Goal: Transaction & Acquisition: Obtain resource

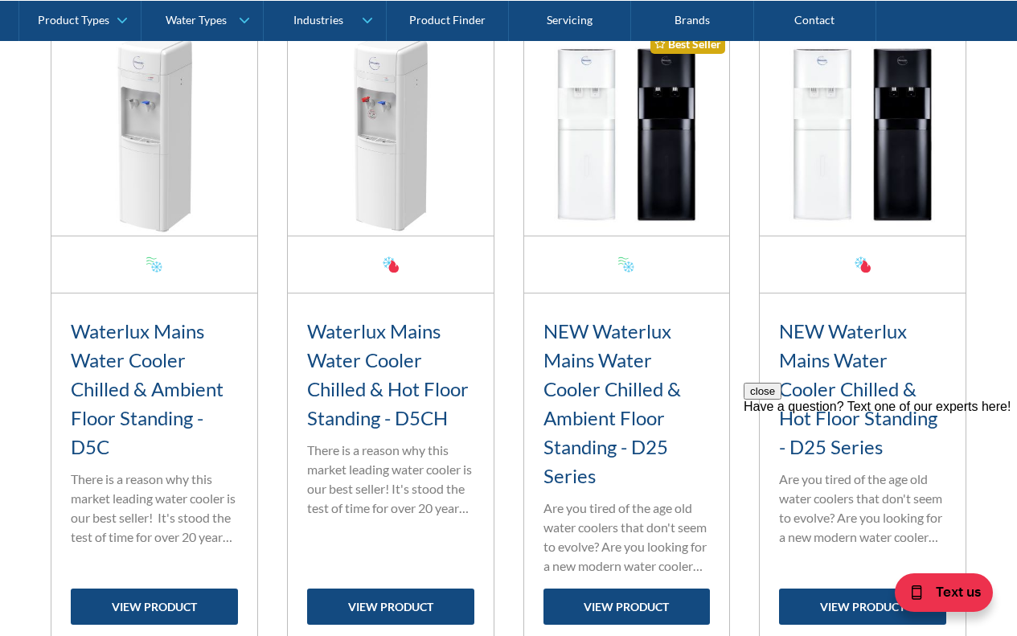
scroll to position [724, 0]
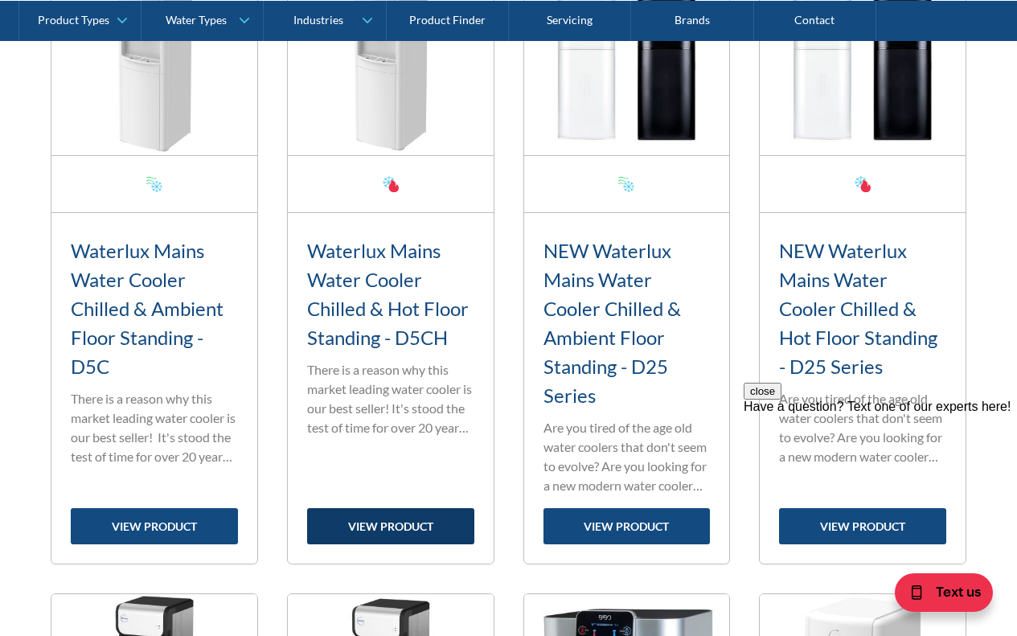
click at [385, 524] on link "view product" at bounding box center [390, 526] width 167 height 36
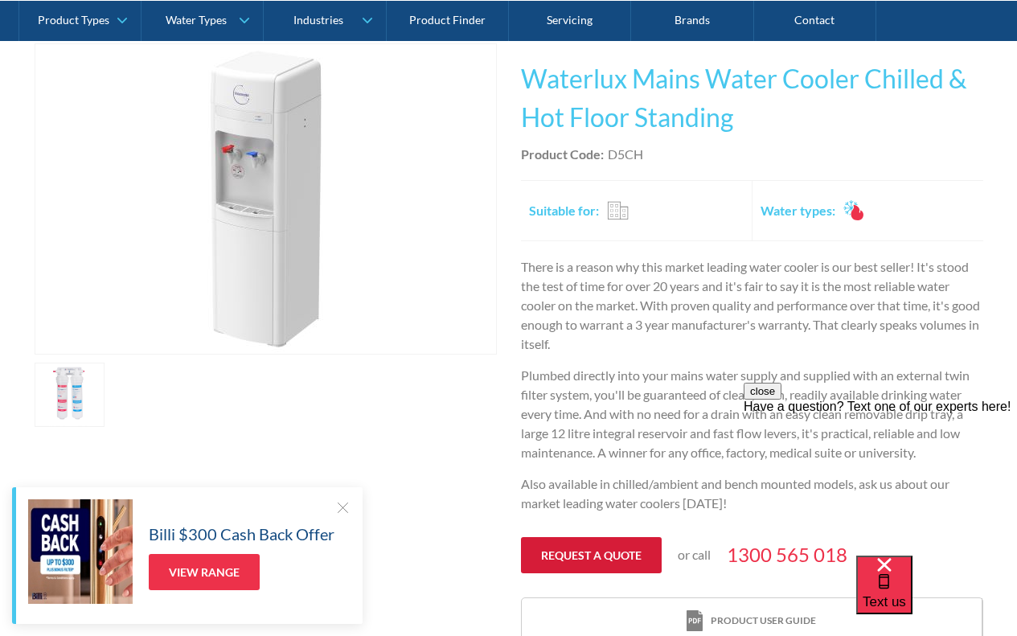
scroll to position [402, 0]
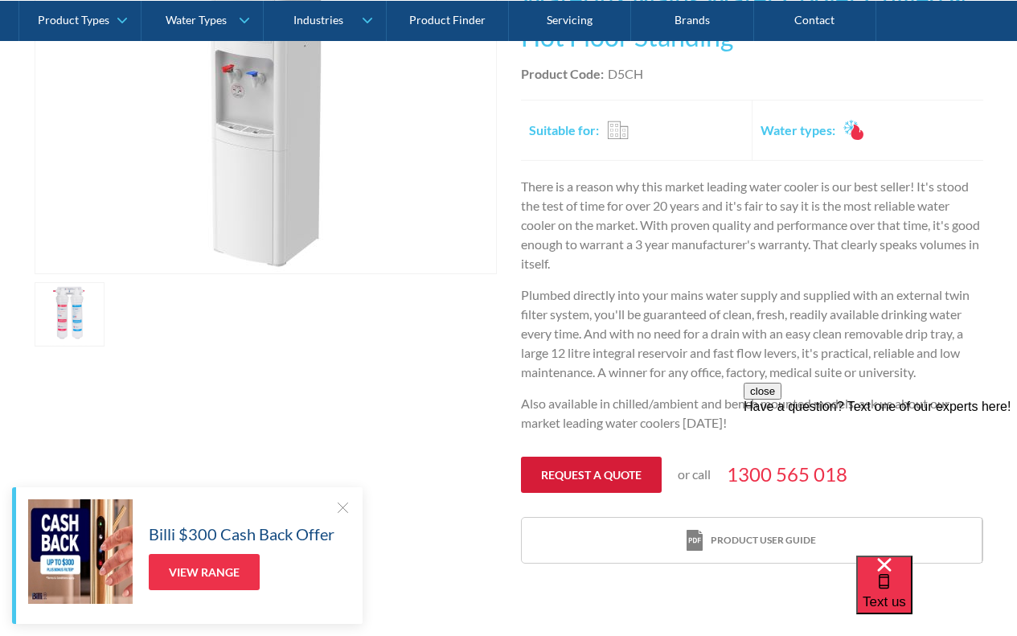
click at [589, 475] on link "Request a quote" at bounding box center [591, 475] width 141 height 36
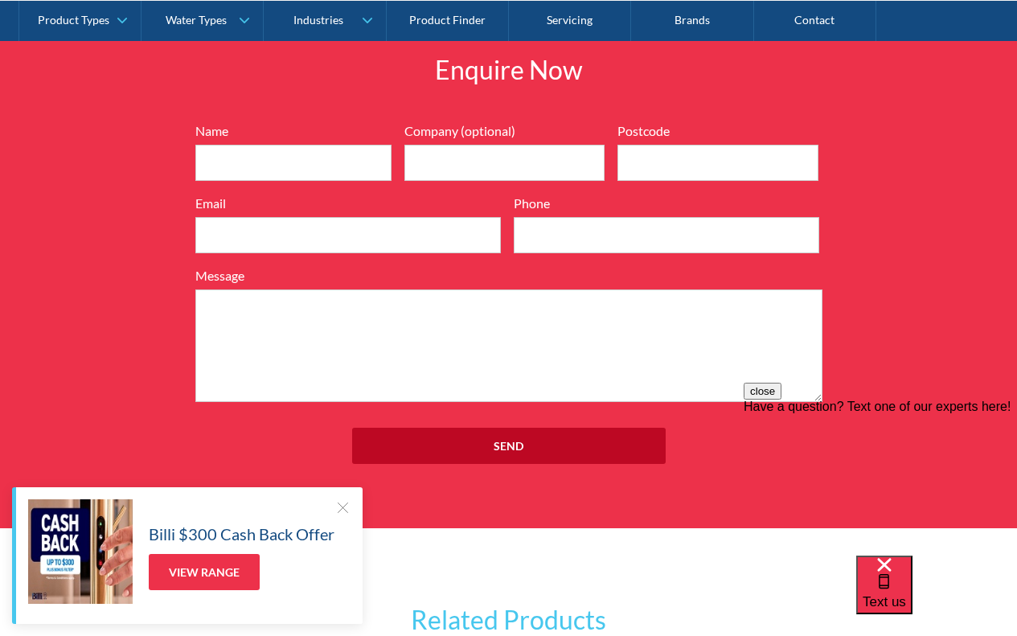
scroll to position [2153, 0]
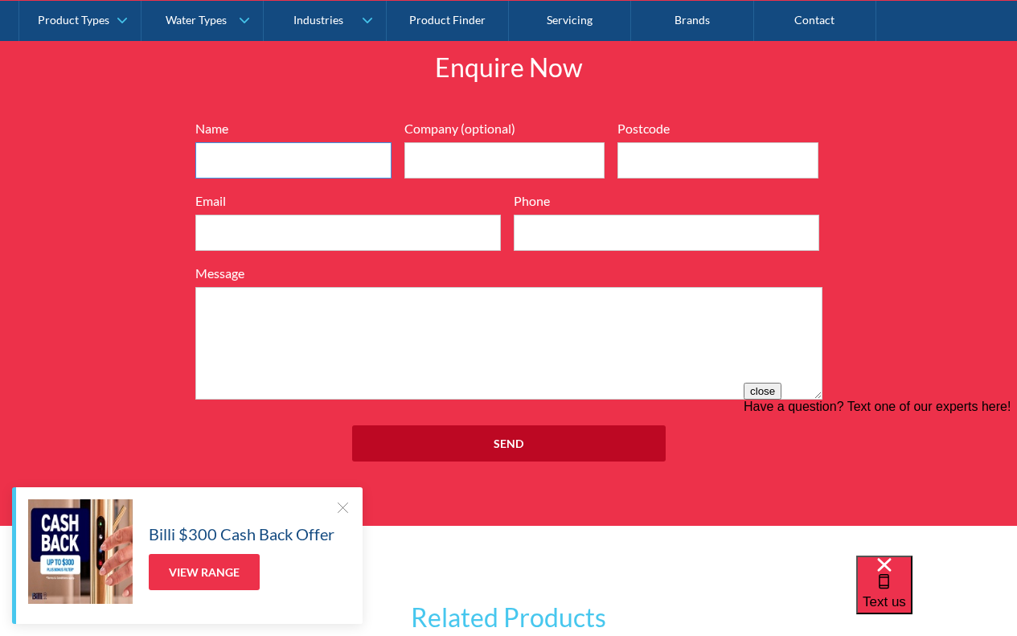
click at [271, 165] on input "Name" at bounding box center [293, 160] width 196 height 36
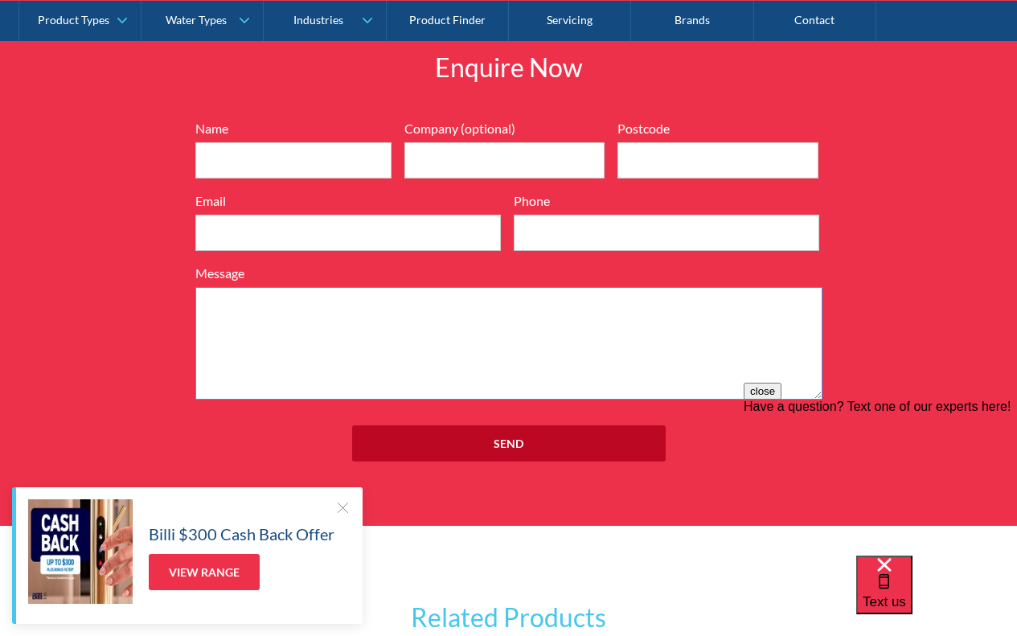
click at [327, 347] on textarea "Message" at bounding box center [508, 343] width 627 height 113
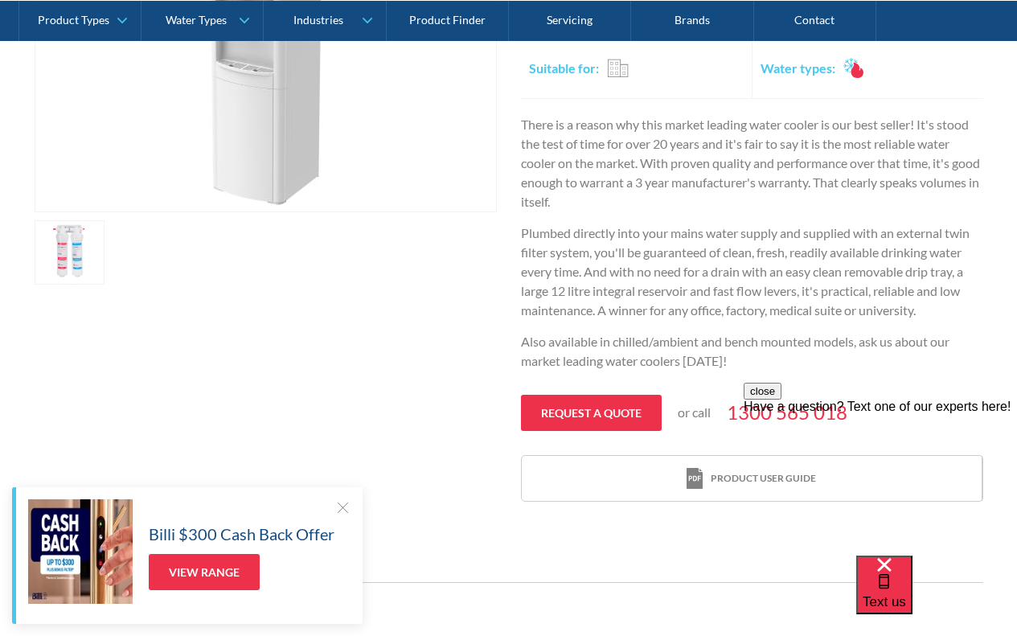
scroll to position [223, 0]
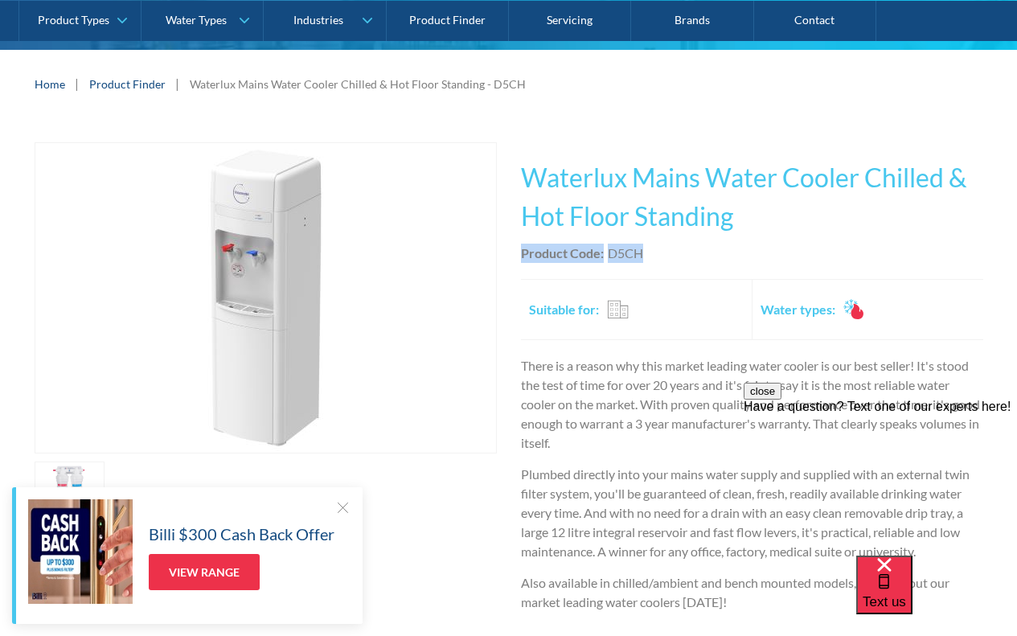
drag, startPoint x: 524, startPoint y: 250, endPoint x: 640, endPoint y: 247, distance: 116.7
click at [640, 247] on div "Product Code: D5CH" at bounding box center [752, 253] width 462 height 19
copy div "Product Code: D5CH"
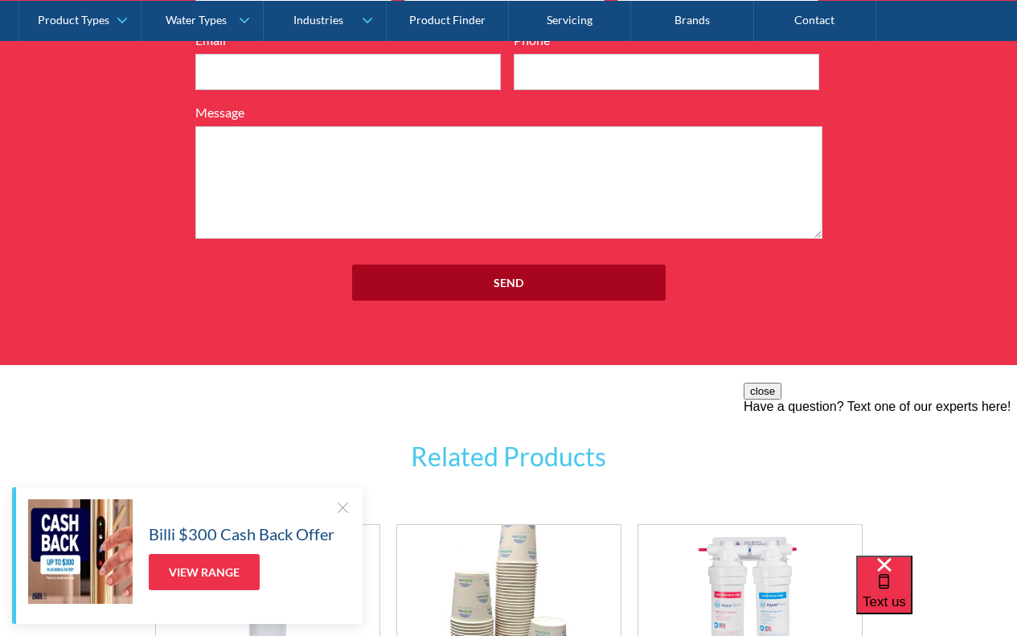
scroll to position [2073, 0]
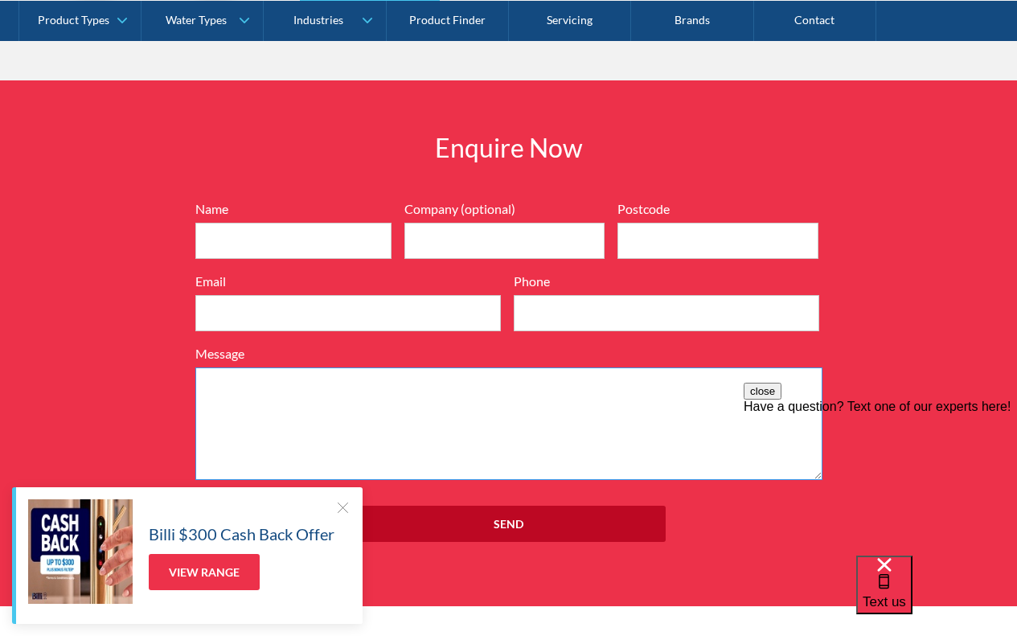
click at [243, 385] on textarea "Message" at bounding box center [508, 424] width 627 height 113
paste textarea "Product Code:D5CH"
type textarea "Product Code:D5CH"
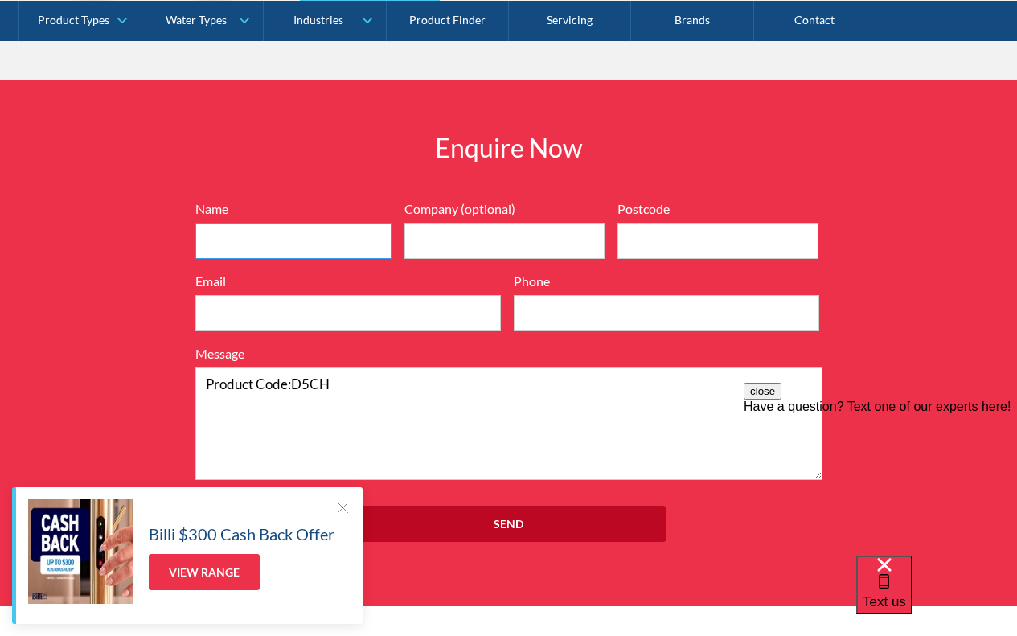
click at [240, 239] on input "Name" at bounding box center [293, 241] width 196 height 36
type input "Clint"
click at [671, 240] on input "Postcode" at bounding box center [718, 241] width 201 height 36
type input "6167"
type input "clint.wheeler@bigpond.com"
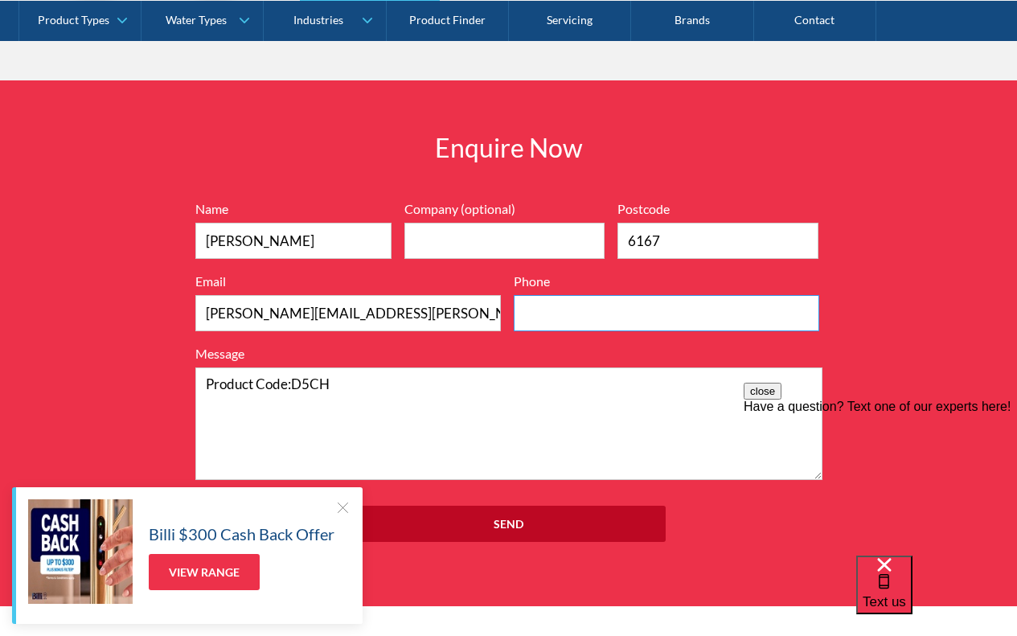
type input "439854659"
type input "6164"
type input "Green Ocean Solutions"
type input "6164"
click at [527, 313] on input "439854659" at bounding box center [667, 313] width 306 height 36
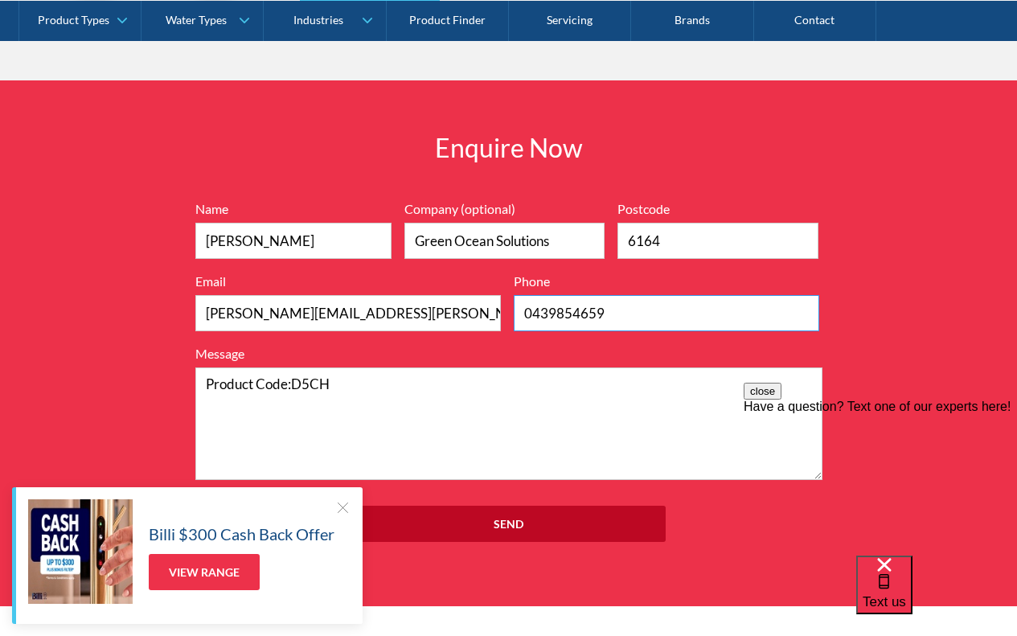
type input "0439854659"
click at [207, 384] on textarea "Product Code:D5CH" at bounding box center [508, 424] width 627 height 113
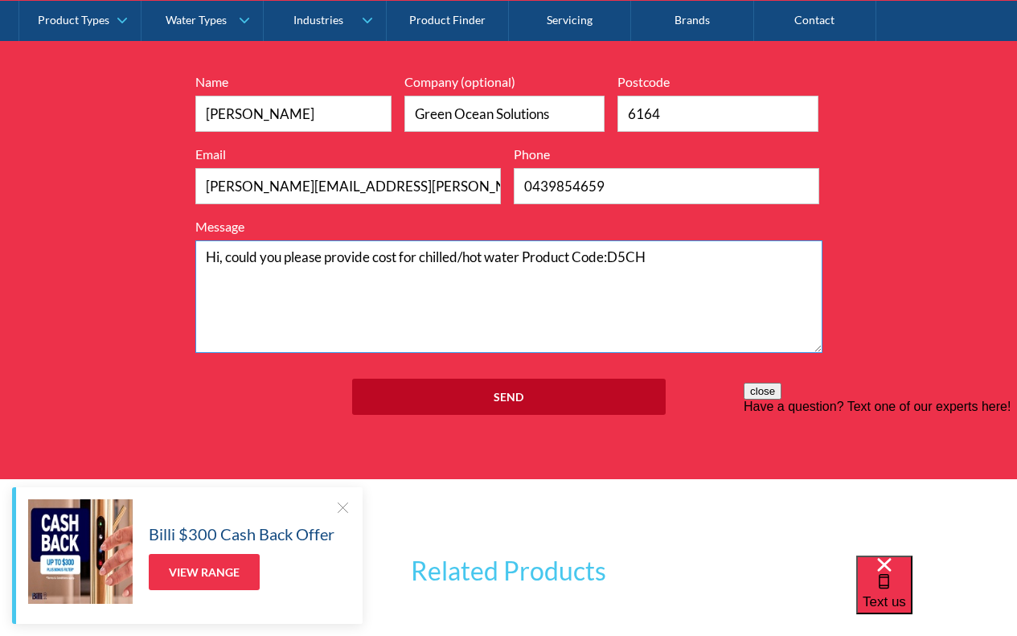
scroll to position [2172, 0]
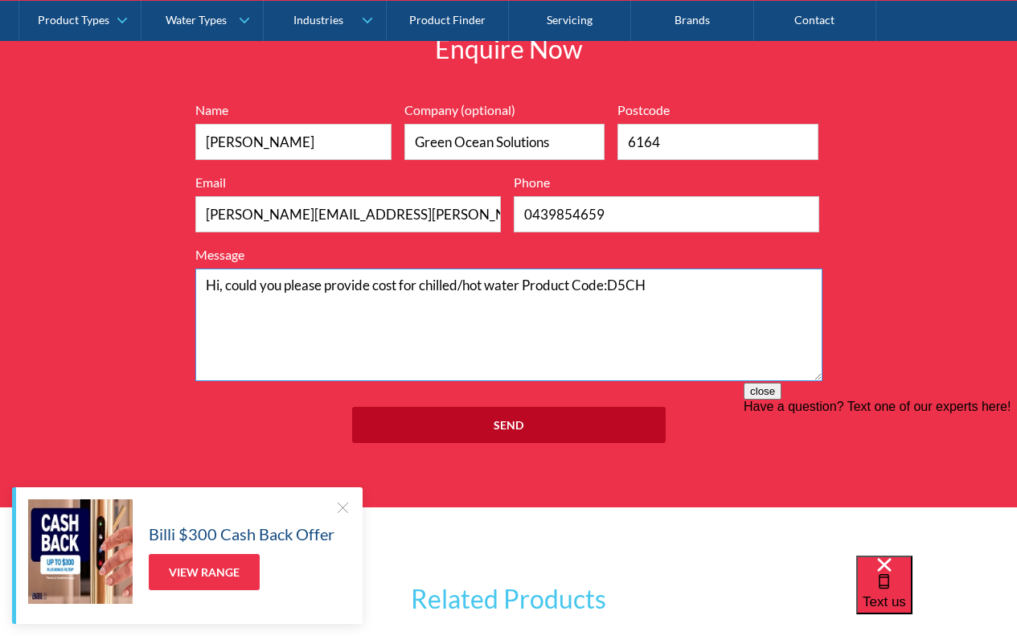
click at [376, 286] on textarea "Hi, could you please provide cost for chilled/hot water Product Code:D5CH" at bounding box center [508, 325] width 627 height 113
click at [442, 285] on textarea "Hi, could you please provide the cost for chilled/hot water Product Code:D5CH" at bounding box center [508, 325] width 627 height 113
click at [582, 286] on textarea "Hi, could you please provide the cost for 1ea x chilled/hot water Product Code:…" at bounding box center [508, 325] width 627 height 113
click at [235, 308] on textarea "Hi, could you please provide the cost for 1ea x chilled/hot water unit Product …" at bounding box center [508, 325] width 627 height 113
click at [748, 288] on textarea "Hi, could you please provide the cost for 1ea x chilled/hot water unit Product …" at bounding box center [508, 325] width 627 height 113
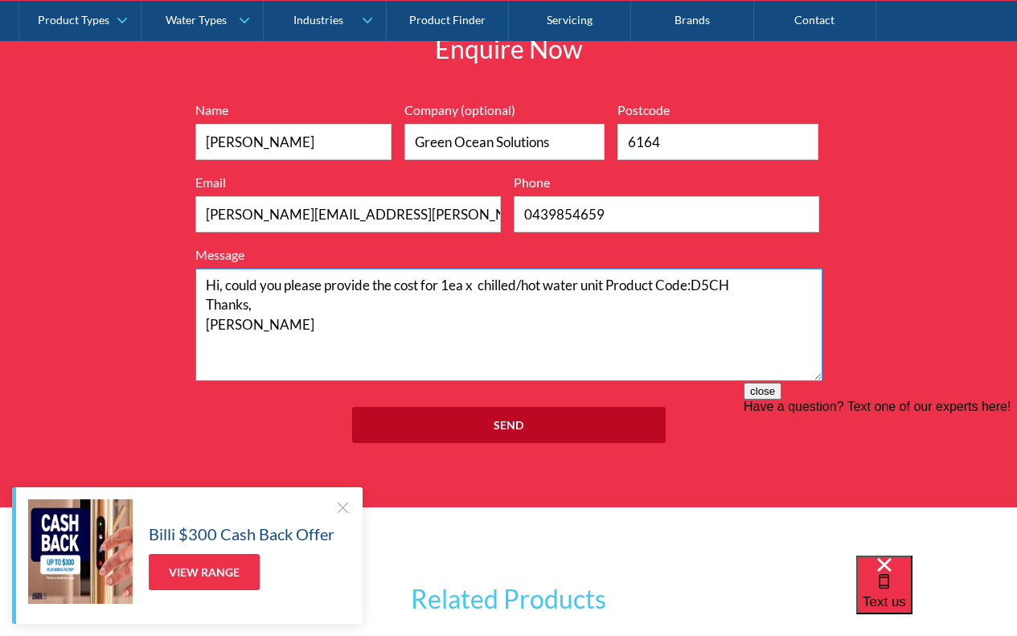
type textarea "Hi, could you please provide the cost for 1ea x chilled/hot water unit Product …"
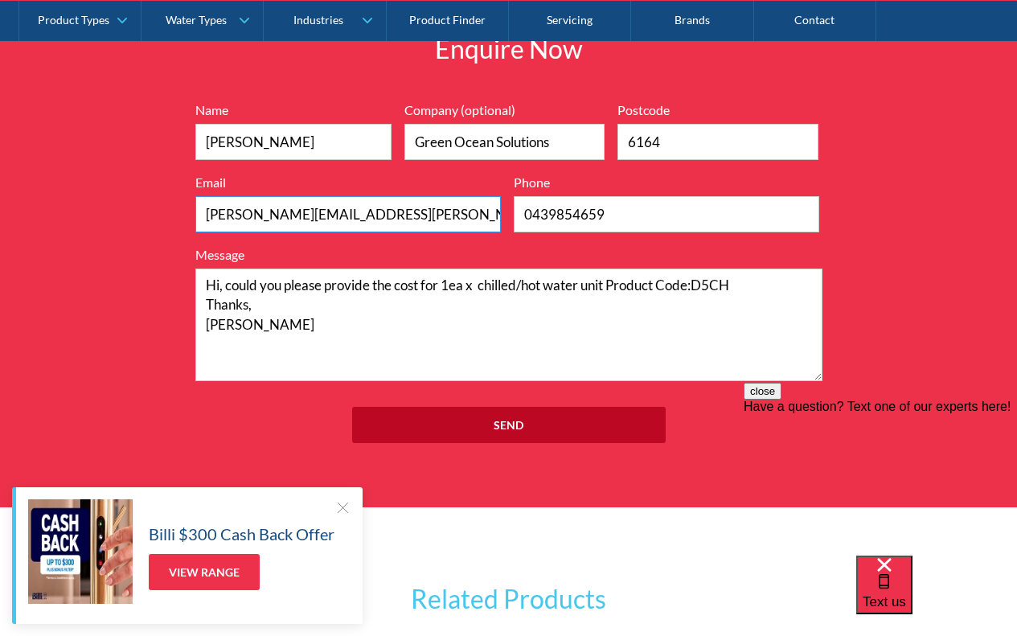
click at [372, 220] on input "clint.wheeler@bigpond.com" at bounding box center [348, 214] width 306 height 36
drag, startPoint x: 376, startPoint y: 214, endPoint x: 287, endPoint y: 210, distance: 88.6
click at [287, 210] on input "clint.wheeler@bigpond.com" at bounding box center [348, 214] width 306 height 36
type input "clint.wheeler@green-ocean.au"
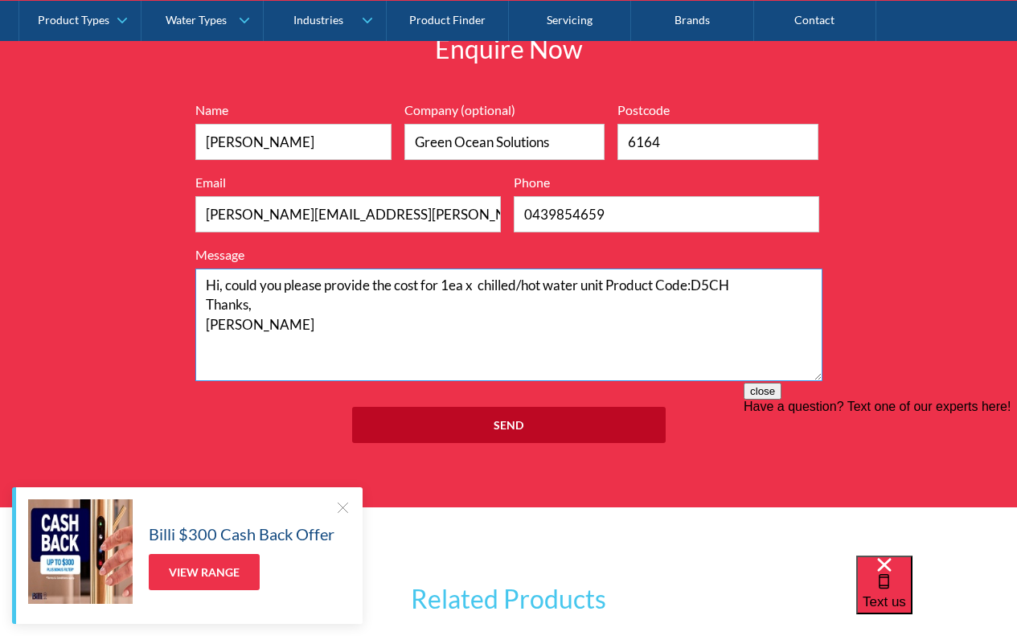
click at [460, 323] on textarea "Hi, could you please provide the cost for 1ea x chilled/hot water unit Product …" at bounding box center [508, 325] width 627 height 113
click at [280, 310] on textarea "Hi, could you please provide the cost for 1ea x chilled/hot water unit Product …" at bounding box center [508, 325] width 627 height 113
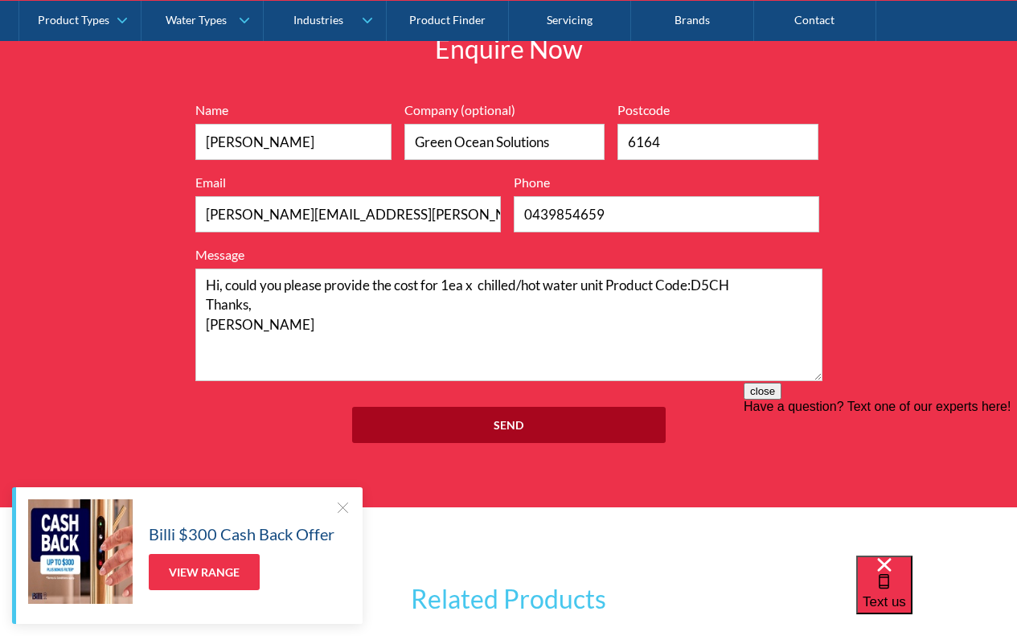
click at [516, 422] on input "Send" at bounding box center [509, 425] width 314 height 36
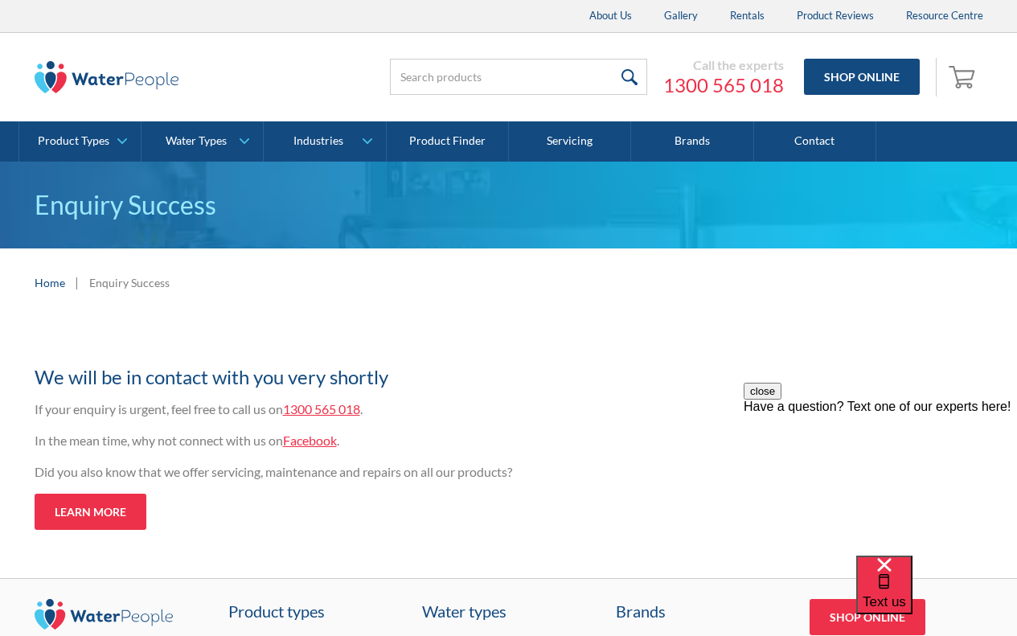
click at [526, 404] on p "If your enquiry is urgent, feel free to call us on 1300 565 018 ." at bounding box center [348, 409] width 627 height 19
